Goal: Complete application form: Complete application form

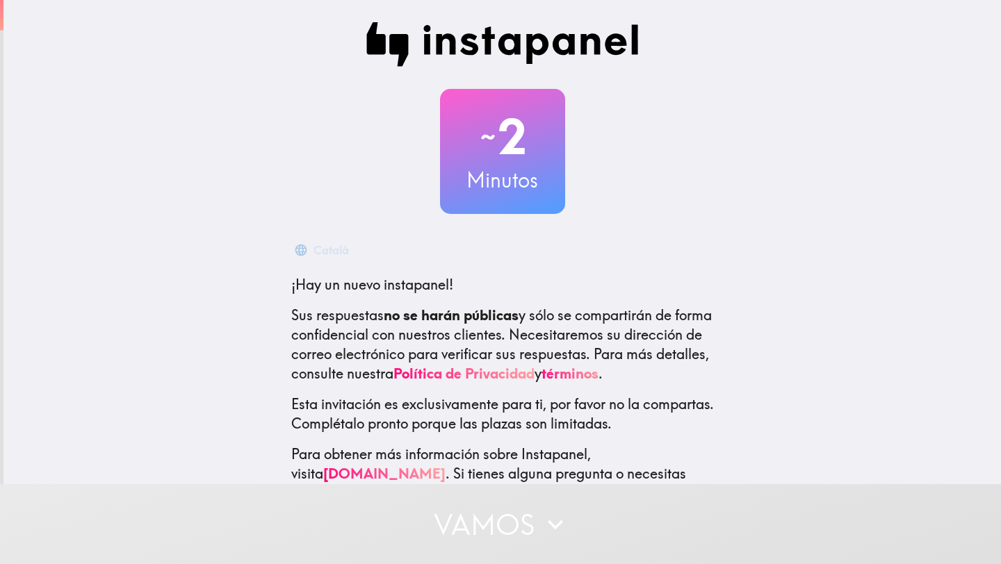
scroll to position [41, 0]
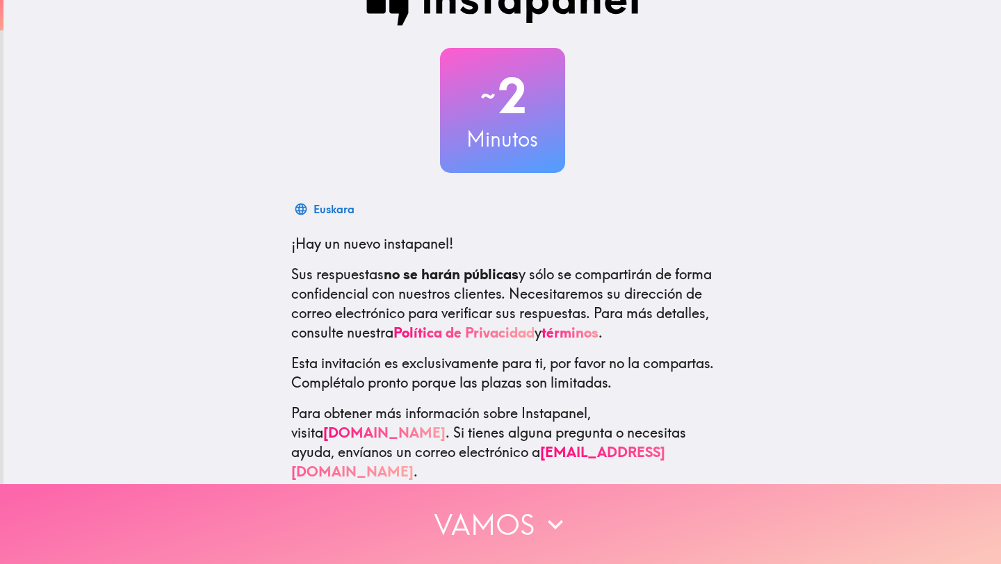
click at [531, 533] on button "Vamos" at bounding box center [500, 525] width 1001 height 80
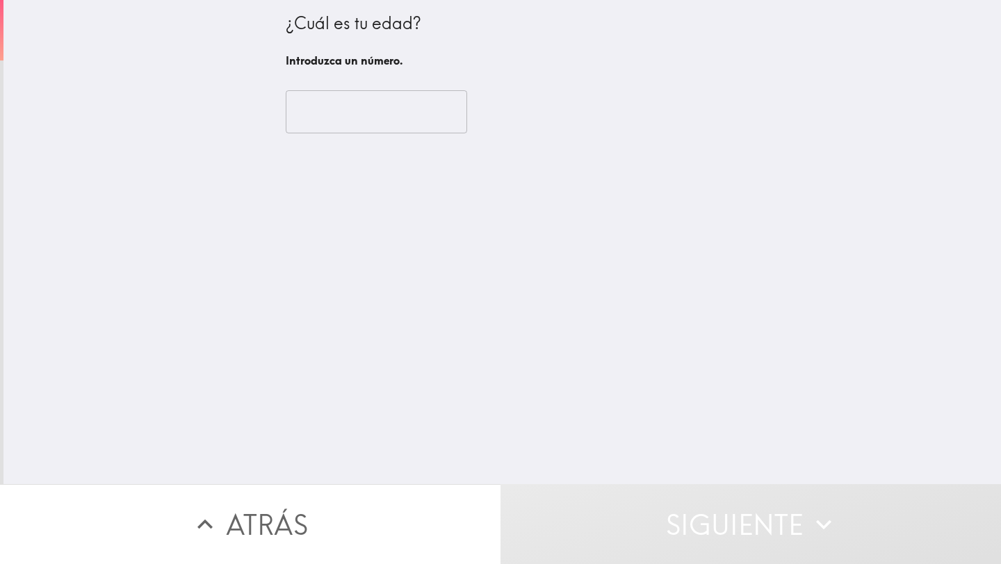
click at [370, 113] on input "number" at bounding box center [376, 111] width 181 height 43
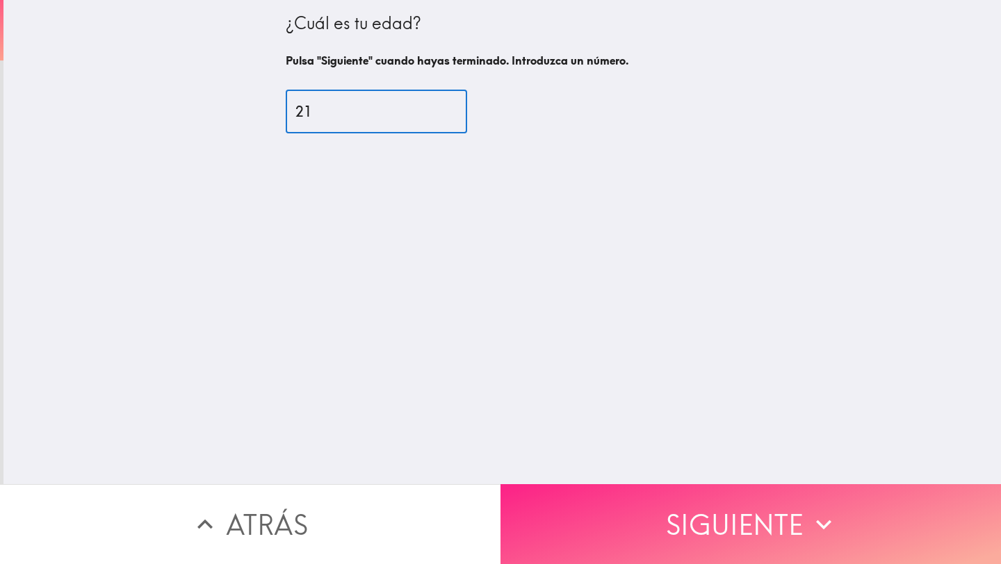
type input "21"
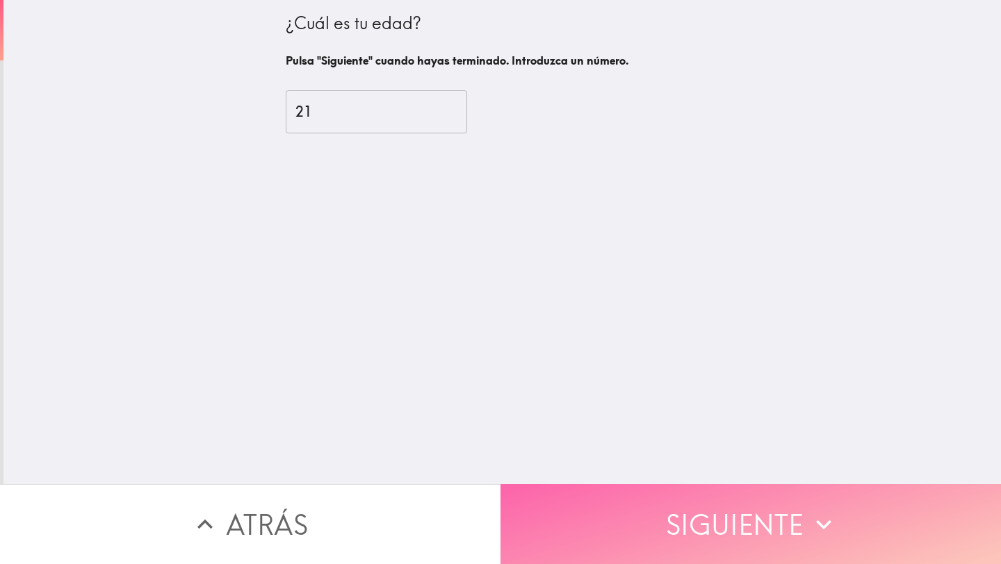
click at [746, 512] on button "Siguiente" at bounding box center [751, 525] width 501 height 80
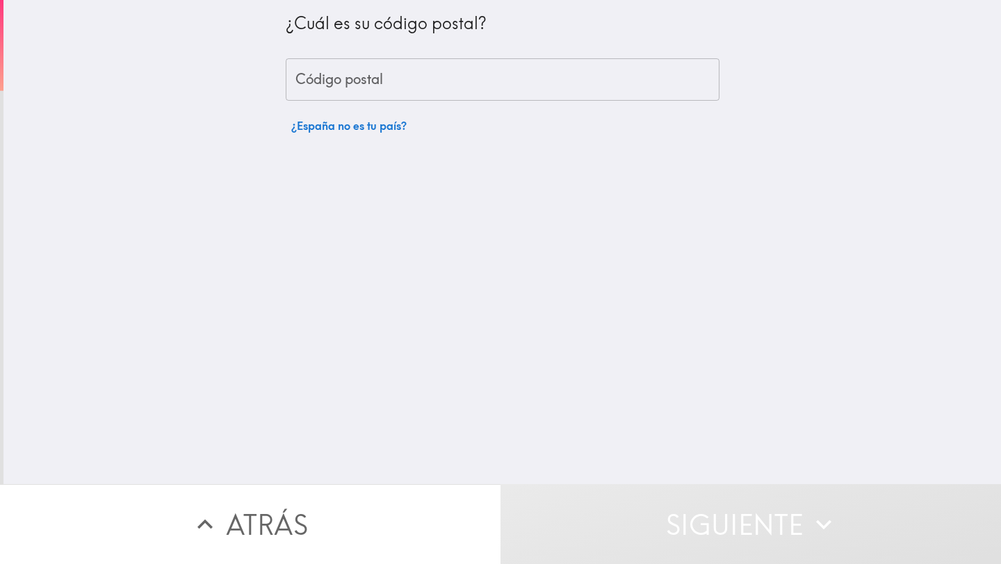
click at [439, 76] on input "Código postal" at bounding box center [503, 79] width 434 height 43
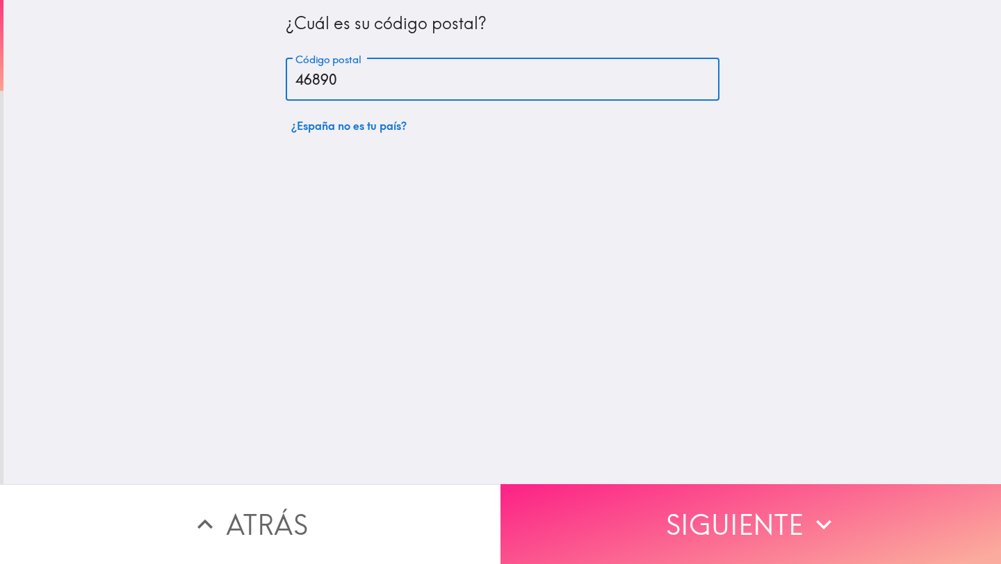
type input "46890"
click at [720, 526] on button "Siguiente" at bounding box center [751, 525] width 501 height 80
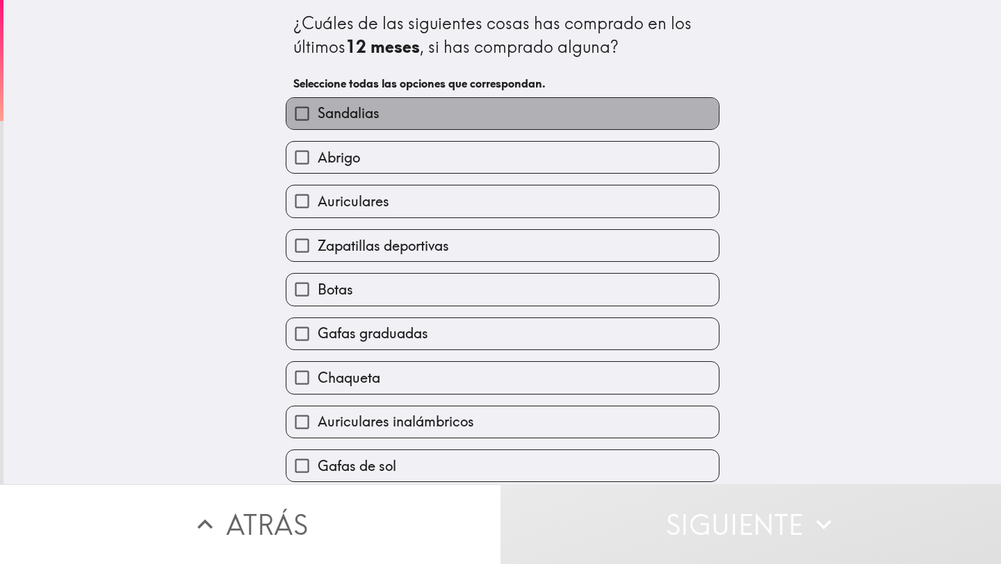
click at [435, 117] on label "Sandalias" at bounding box center [502, 113] width 432 height 31
click at [318, 117] on input "Sandalias" at bounding box center [301, 113] width 31 height 31
checkbox input "true"
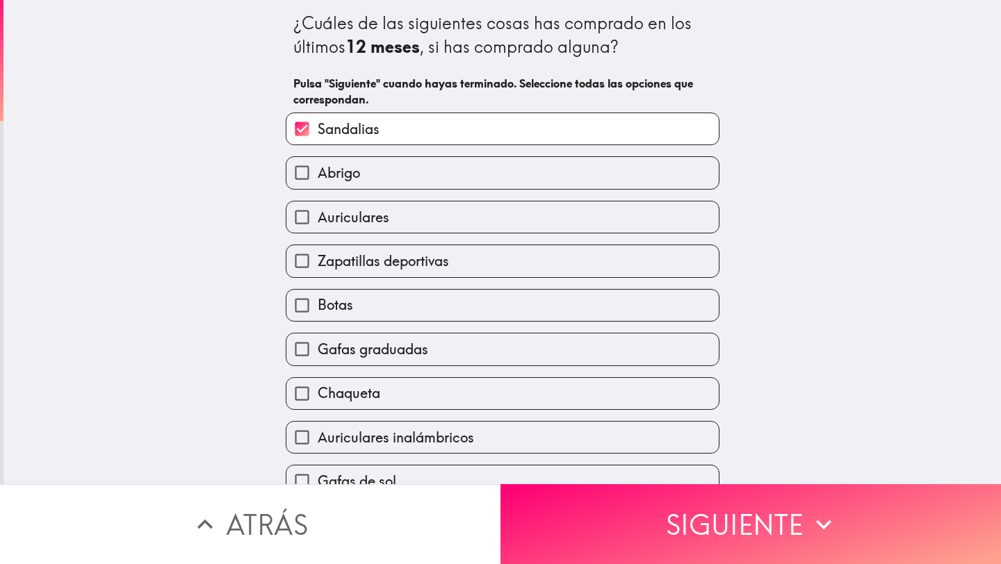
click at [421, 175] on label "Abrigo" at bounding box center [502, 172] width 432 height 31
click at [318, 175] on input "Abrigo" at bounding box center [301, 172] width 31 height 31
checkbox input "true"
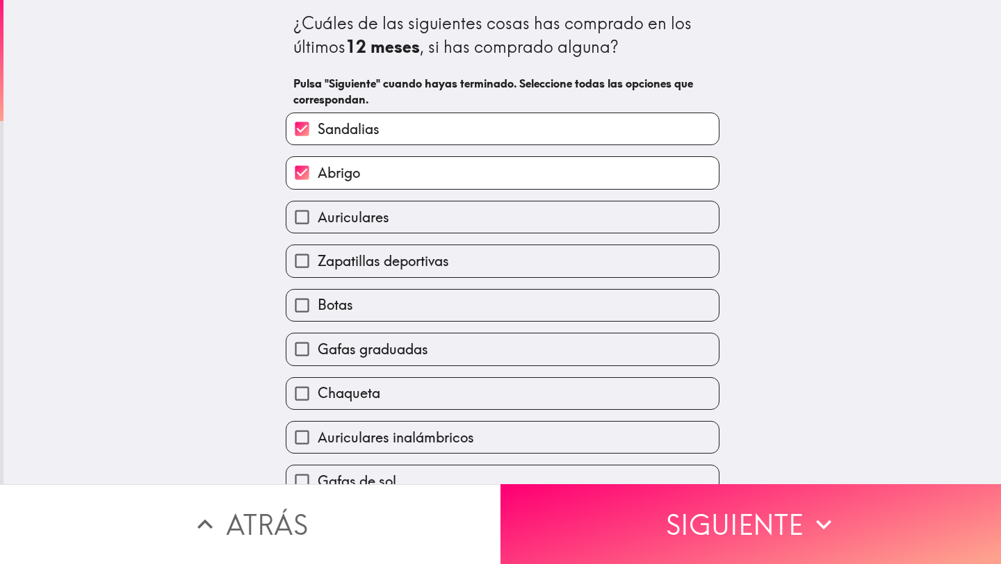
click at [418, 213] on label "Auriculares" at bounding box center [502, 217] width 432 height 31
click at [318, 213] on input "Auriculares" at bounding box center [301, 217] width 31 height 31
checkbox input "true"
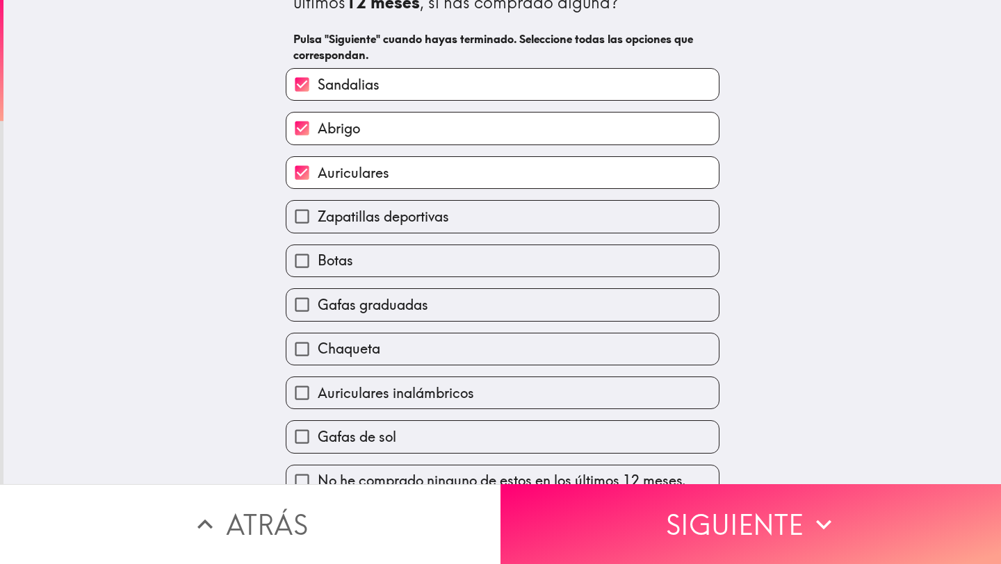
scroll to position [65, 0]
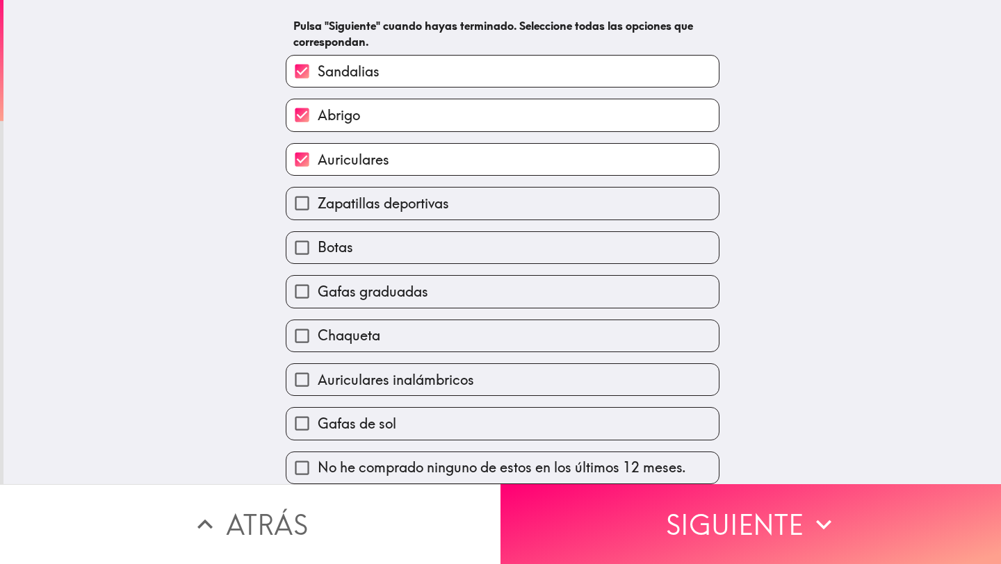
click at [417, 220] on div "Botas" at bounding box center [497, 242] width 445 height 44
click at [422, 206] on span "Zapatillas deportivas" at bounding box center [383, 203] width 131 height 19
click at [318, 206] on input "Zapatillas deportivas" at bounding box center [301, 203] width 31 height 31
checkbox input "true"
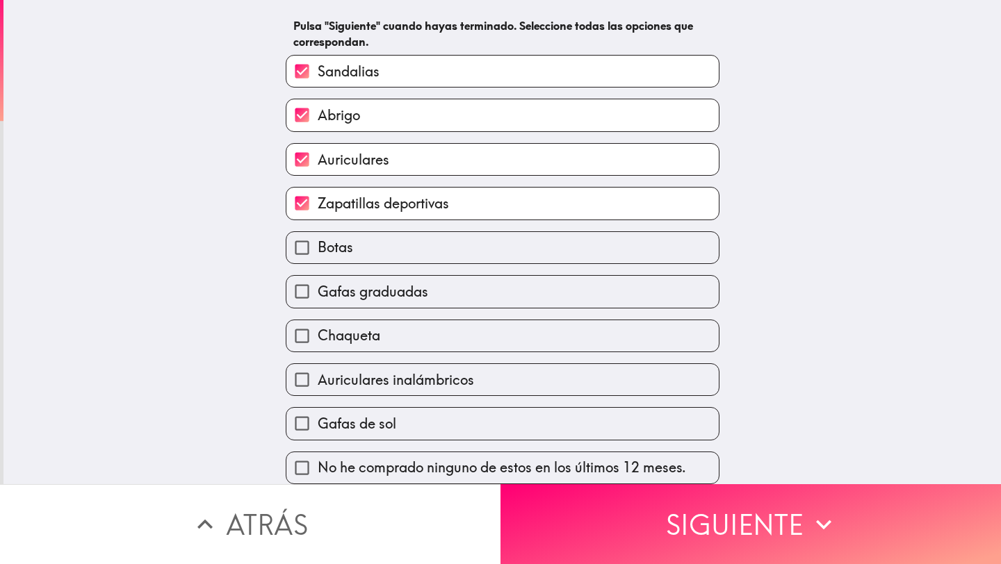
click at [416, 298] on span "Gafas graduadas" at bounding box center [373, 291] width 111 height 19
click at [318, 298] on input "Gafas graduadas" at bounding box center [301, 291] width 31 height 31
checkbox input "true"
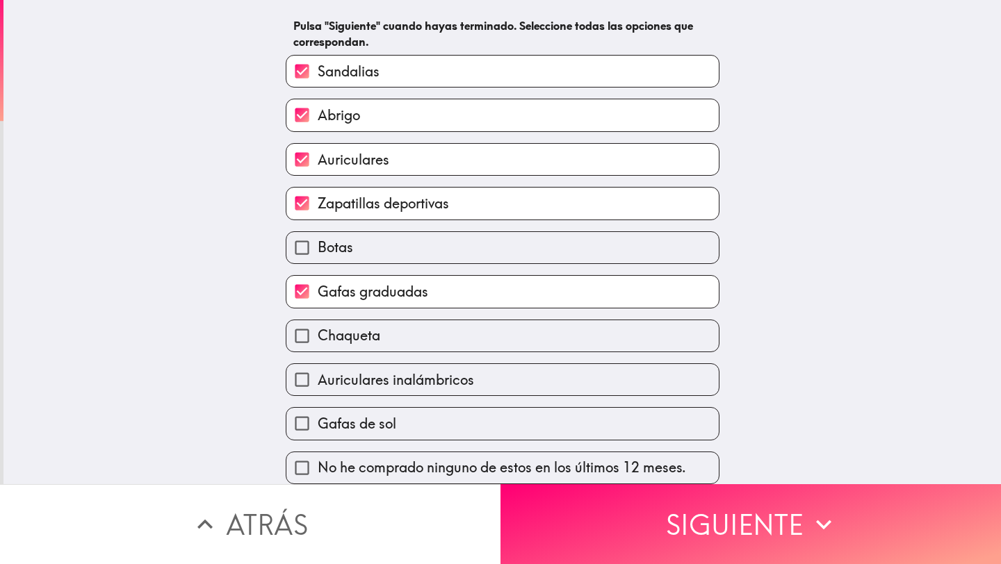
click at [409, 333] on label "Chaqueta" at bounding box center [502, 335] width 432 height 31
click at [318, 333] on input "Chaqueta" at bounding box center [301, 335] width 31 height 31
checkbox input "true"
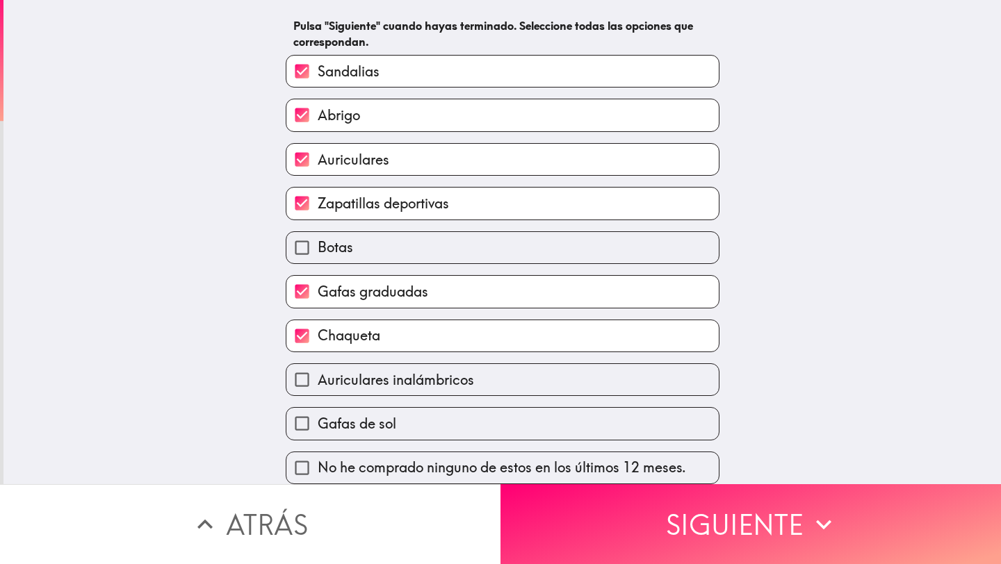
click at [406, 374] on span "Auriculares inalámbricos" at bounding box center [396, 380] width 156 height 19
click at [318, 374] on input "Auriculares inalámbricos" at bounding box center [301, 379] width 31 height 31
checkbox input "true"
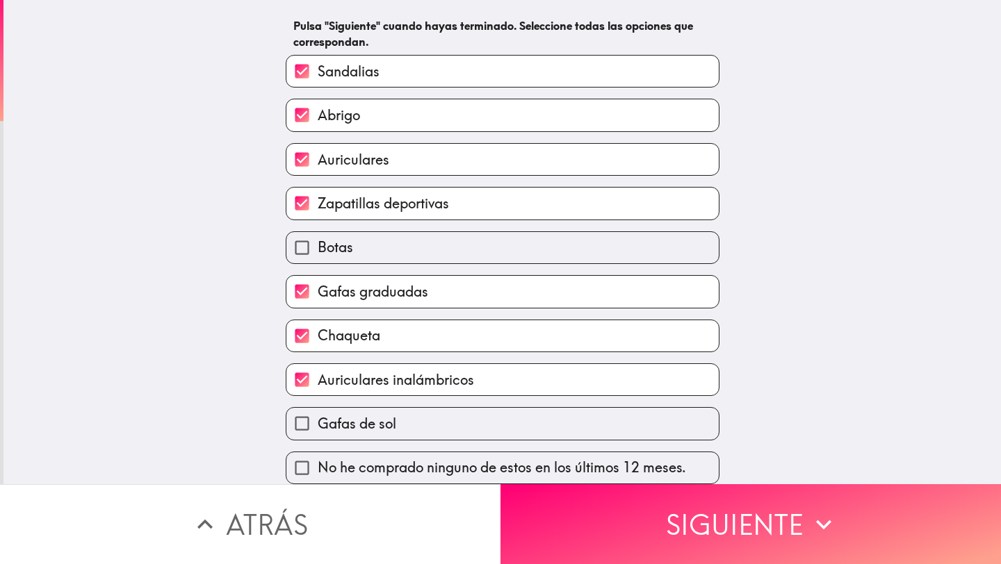
click at [403, 421] on label "Gafas de sol" at bounding box center [502, 423] width 432 height 31
click at [318, 421] on input "Gafas de sol" at bounding box center [301, 423] width 31 height 31
checkbox input "true"
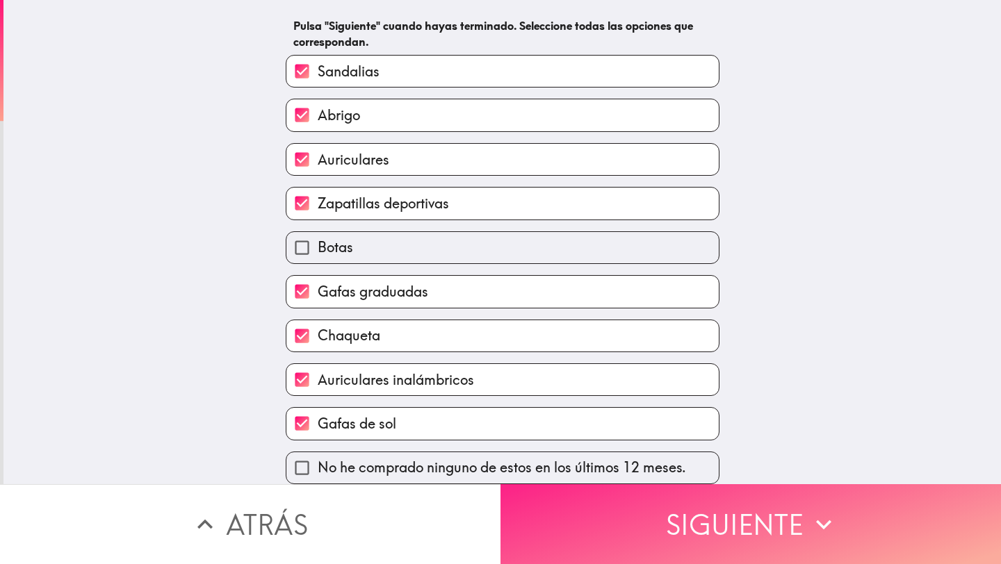
click at [759, 535] on button "Siguiente" at bounding box center [751, 525] width 501 height 80
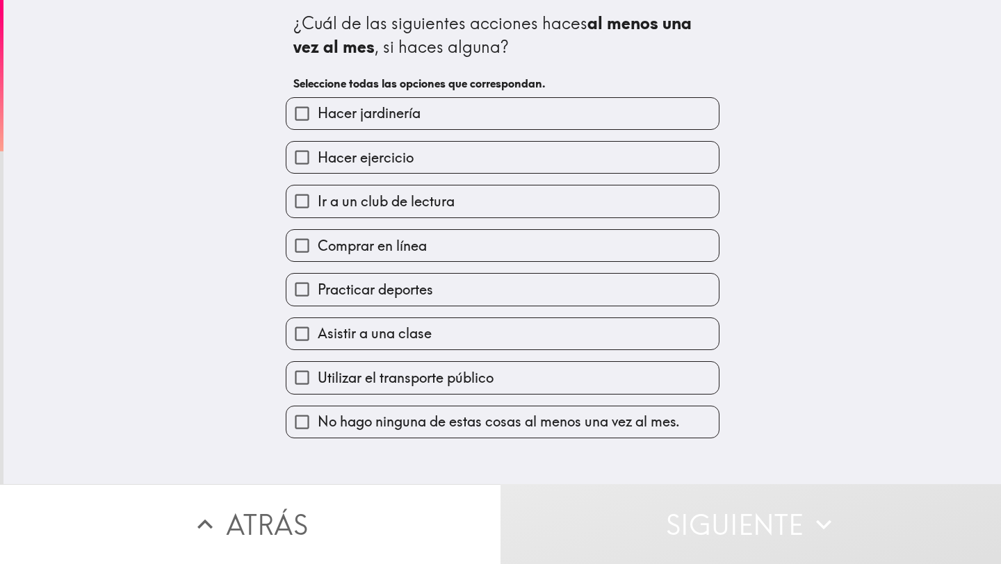
click at [488, 247] on label "Comprar en línea" at bounding box center [502, 245] width 432 height 31
click at [318, 247] on input "Comprar en línea" at bounding box center [301, 245] width 31 height 31
checkbox input "true"
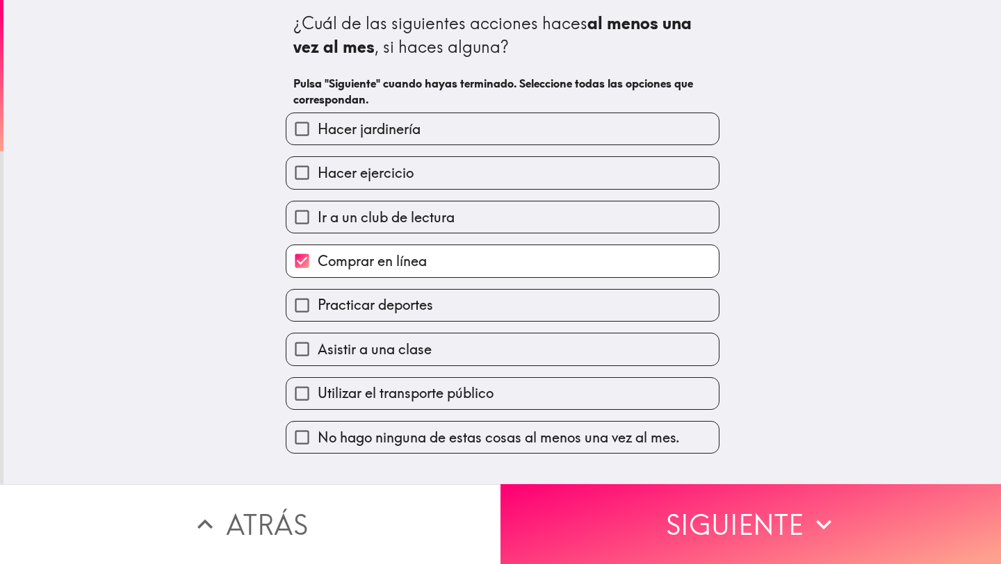
click at [485, 314] on label "Practicar deportes" at bounding box center [502, 305] width 432 height 31
click at [318, 314] on input "Practicar deportes" at bounding box center [301, 305] width 31 height 31
checkbox input "true"
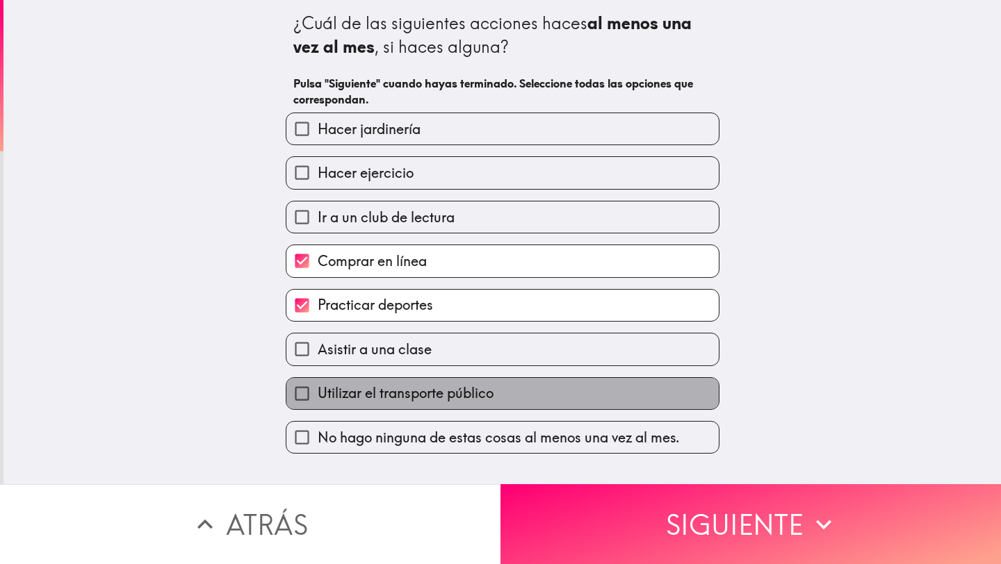
click at [476, 390] on span "Utilizar el transporte público" at bounding box center [406, 393] width 176 height 19
click at [318, 390] on input "Utilizar el transporte público" at bounding box center [301, 393] width 31 height 31
checkbox input "true"
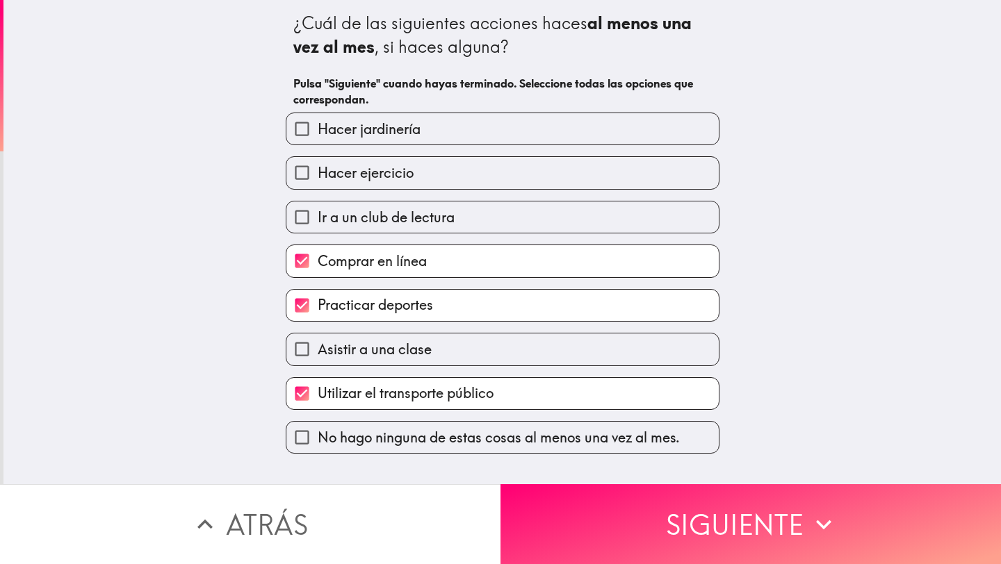
click at [485, 223] on label "Ir a un club de lectura" at bounding box center [502, 217] width 432 height 31
click at [318, 223] on input "Ir a un club de lectura" at bounding box center [301, 217] width 31 height 31
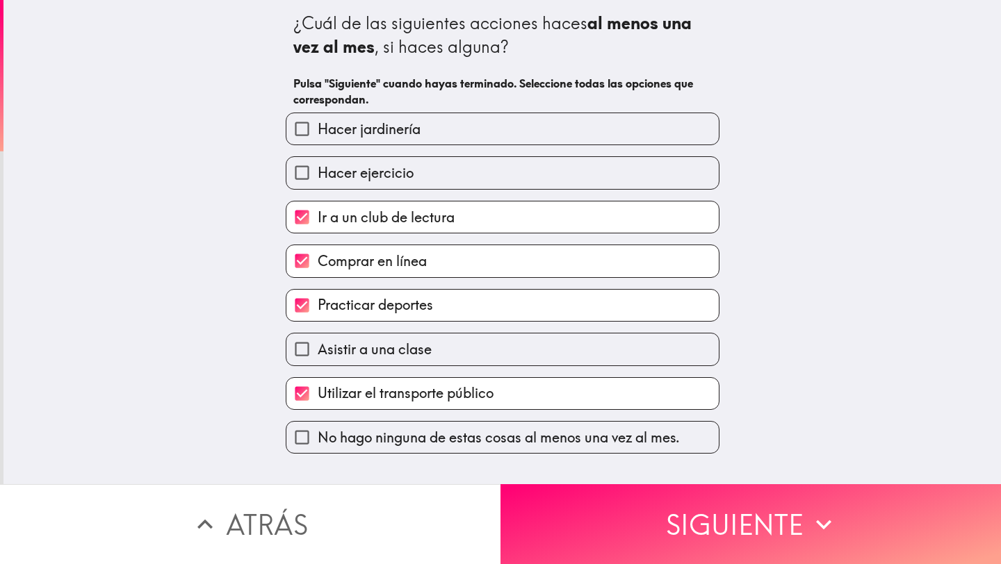
click at [485, 223] on label "Ir a un club de lectura" at bounding box center [502, 217] width 432 height 31
click at [318, 223] on input "Ir a un club de lectura" at bounding box center [301, 217] width 31 height 31
checkbox input "false"
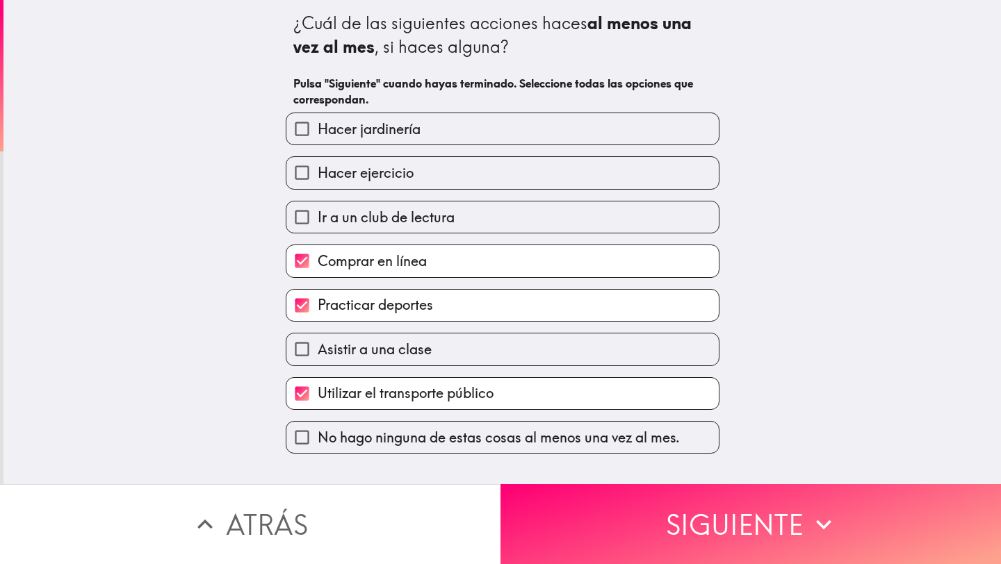
click at [486, 175] on label "Hacer ejercicio" at bounding box center [502, 172] width 432 height 31
click at [318, 175] on input "Hacer ejercicio" at bounding box center [301, 172] width 31 height 31
checkbox input "true"
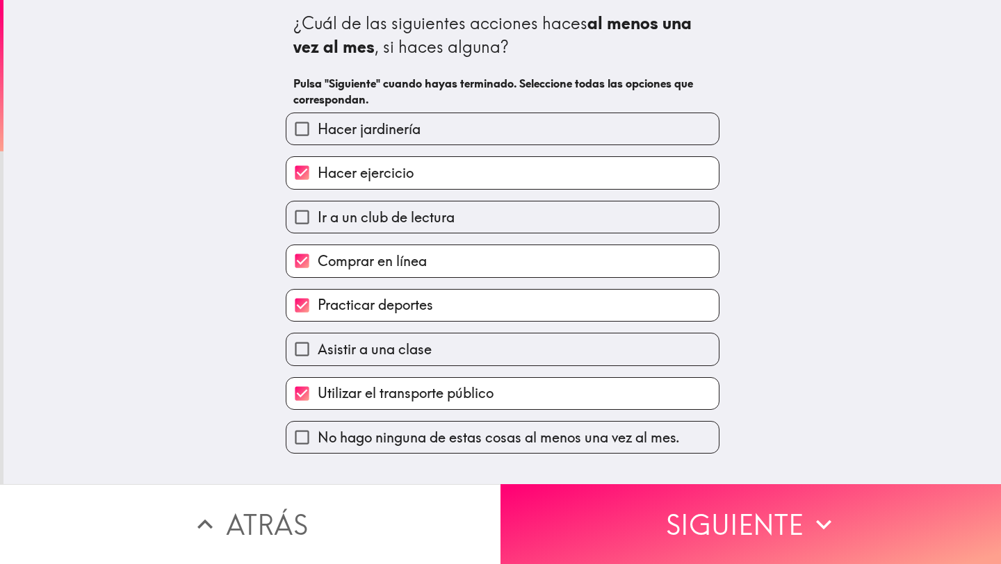
click at [695, 523] on button "Siguiente" at bounding box center [751, 525] width 501 height 80
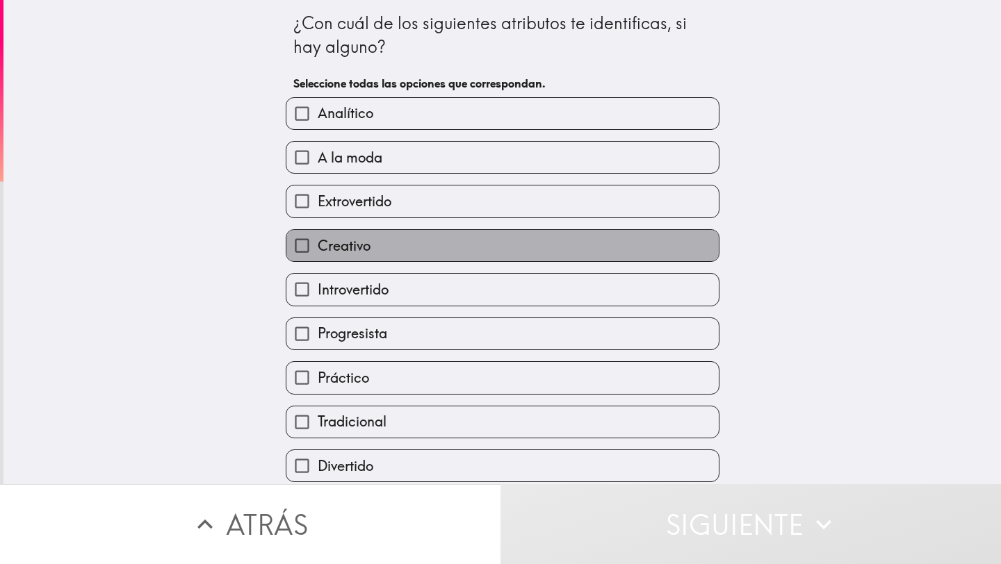
click at [558, 259] on label "Creativo" at bounding box center [502, 245] width 432 height 31
click at [318, 259] on input "Creativo" at bounding box center [301, 245] width 31 height 31
checkbox input "true"
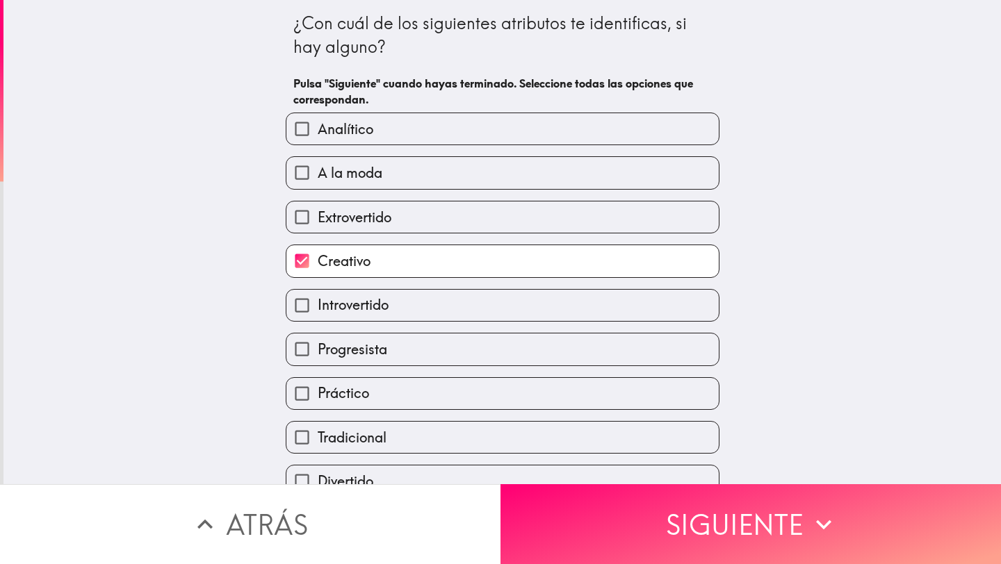
scroll to position [65, 0]
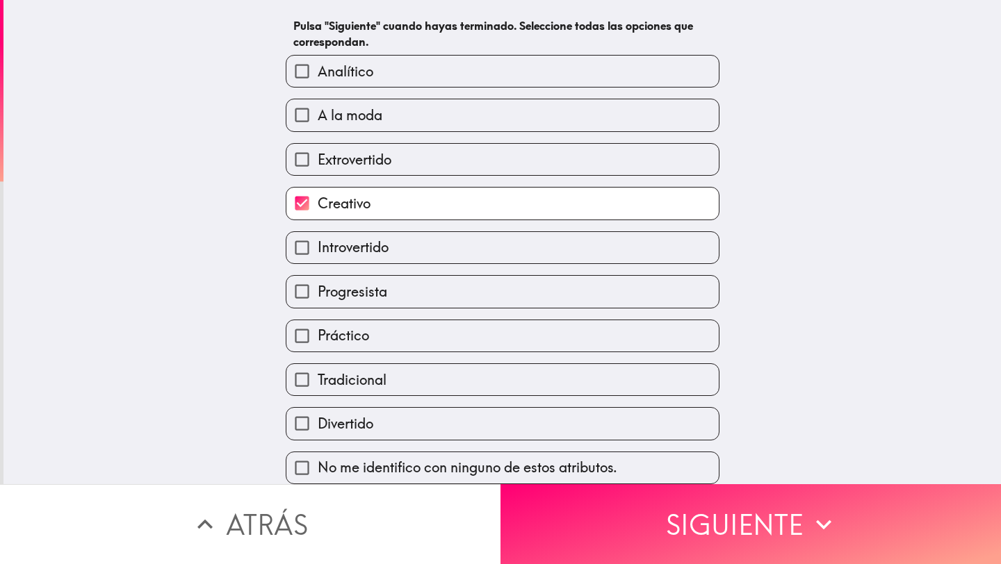
click at [531, 100] on label "A la moda" at bounding box center [502, 114] width 432 height 31
click at [318, 100] on input "A la moda" at bounding box center [301, 114] width 31 height 31
checkbox input "true"
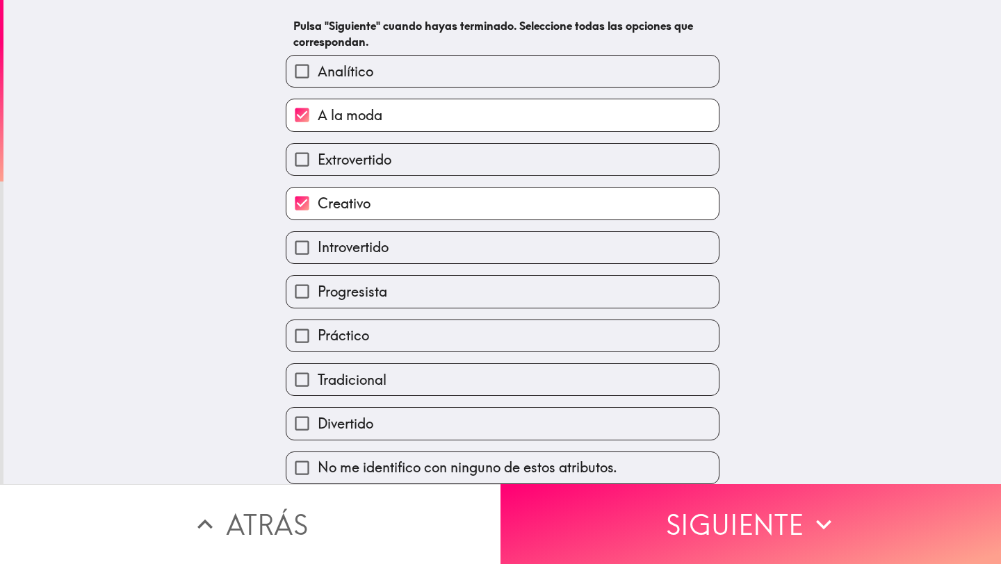
click at [544, 420] on label "Divertido" at bounding box center [502, 423] width 432 height 31
click at [318, 420] on input "Divertido" at bounding box center [301, 423] width 31 height 31
checkbox input "true"
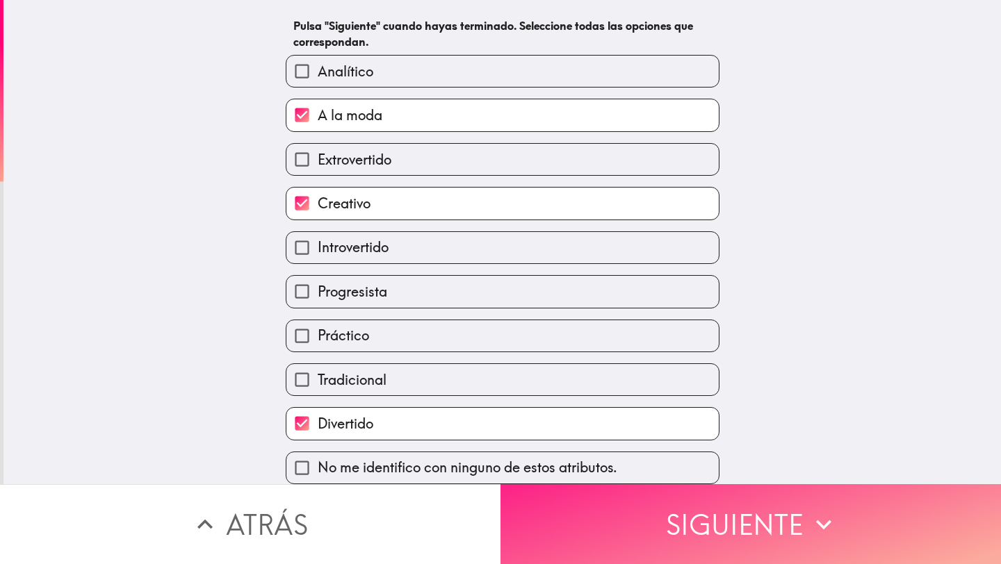
click at [742, 523] on button "Siguiente" at bounding box center [751, 525] width 501 height 80
